Goal: Use online tool/utility: Utilize a website feature to perform a specific function

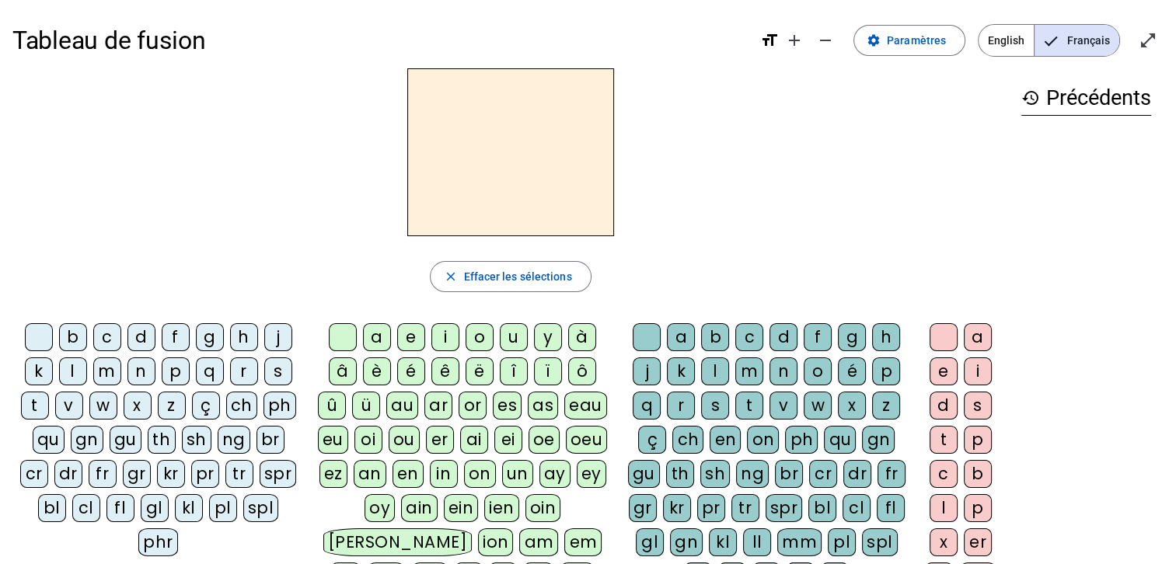
click at [100, 375] on div "m" at bounding box center [107, 372] width 28 height 28
click at [372, 347] on div "a" at bounding box center [377, 337] width 28 height 28
click at [70, 368] on div "l" at bounding box center [73, 372] width 28 height 28
click at [409, 342] on div "e" at bounding box center [411, 337] width 28 height 28
click at [139, 336] on div "d" at bounding box center [141, 337] width 28 height 28
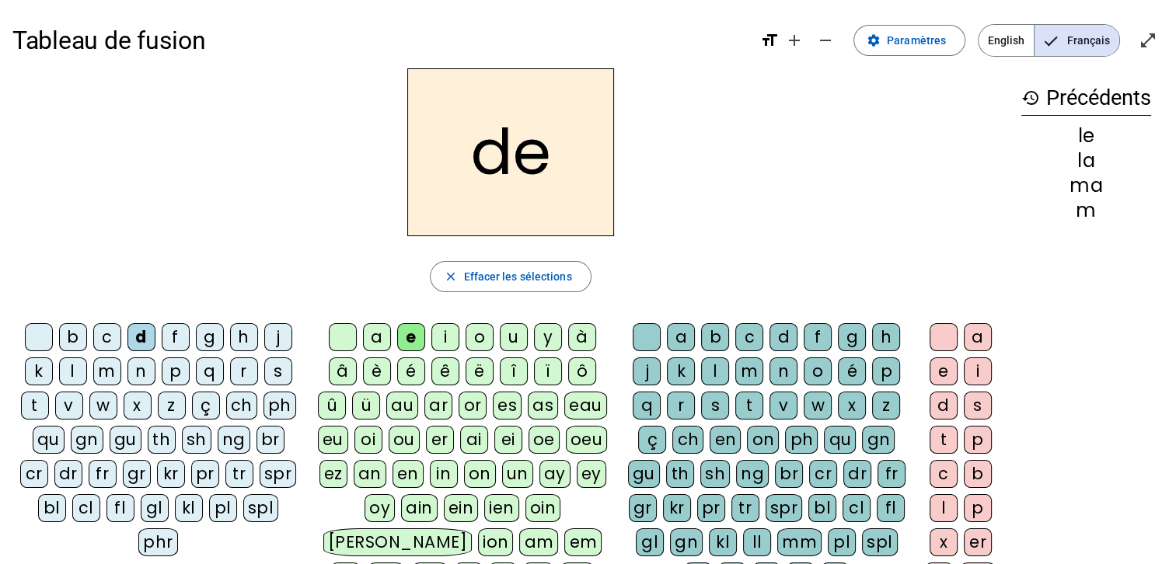
click at [512, 337] on div "u" at bounding box center [514, 337] width 28 height 28
click at [37, 404] on div "t" at bounding box center [35, 406] width 28 height 28
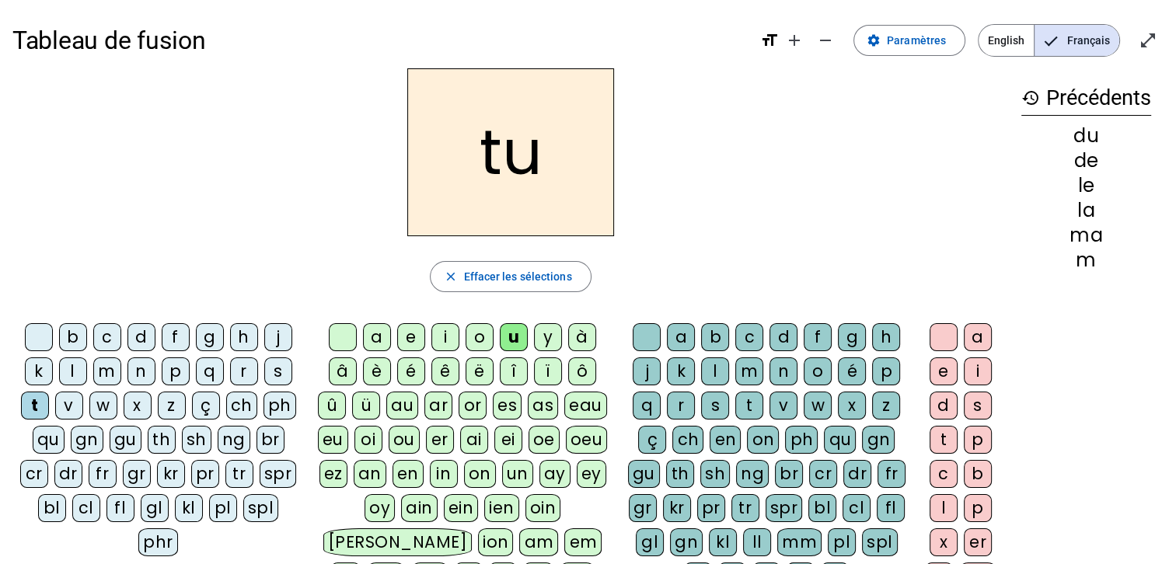
click at [376, 337] on div "a" at bounding box center [377, 337] width 28 height 28
click at [417, 340] on div "e" at bounding box center [411, 337] width 28 height 28
click at [109, 371] on div "m" at bounding box center [107, 372] width 28 height 28
